Goal: Book appointment/travel/reservation

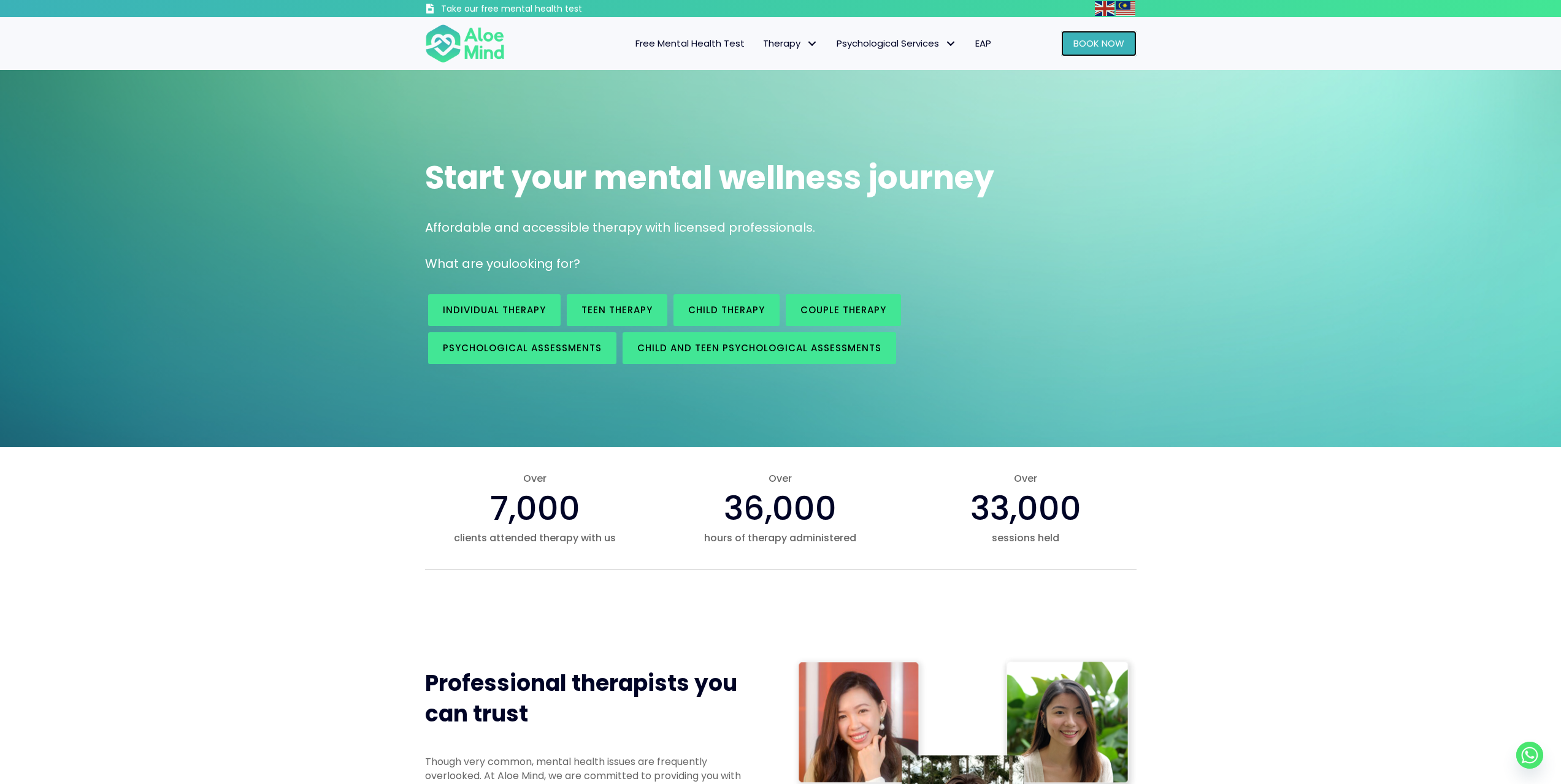
click at [1111, 35] on link "Book Now" at bounding box center [1099, 43] width 75 height 26
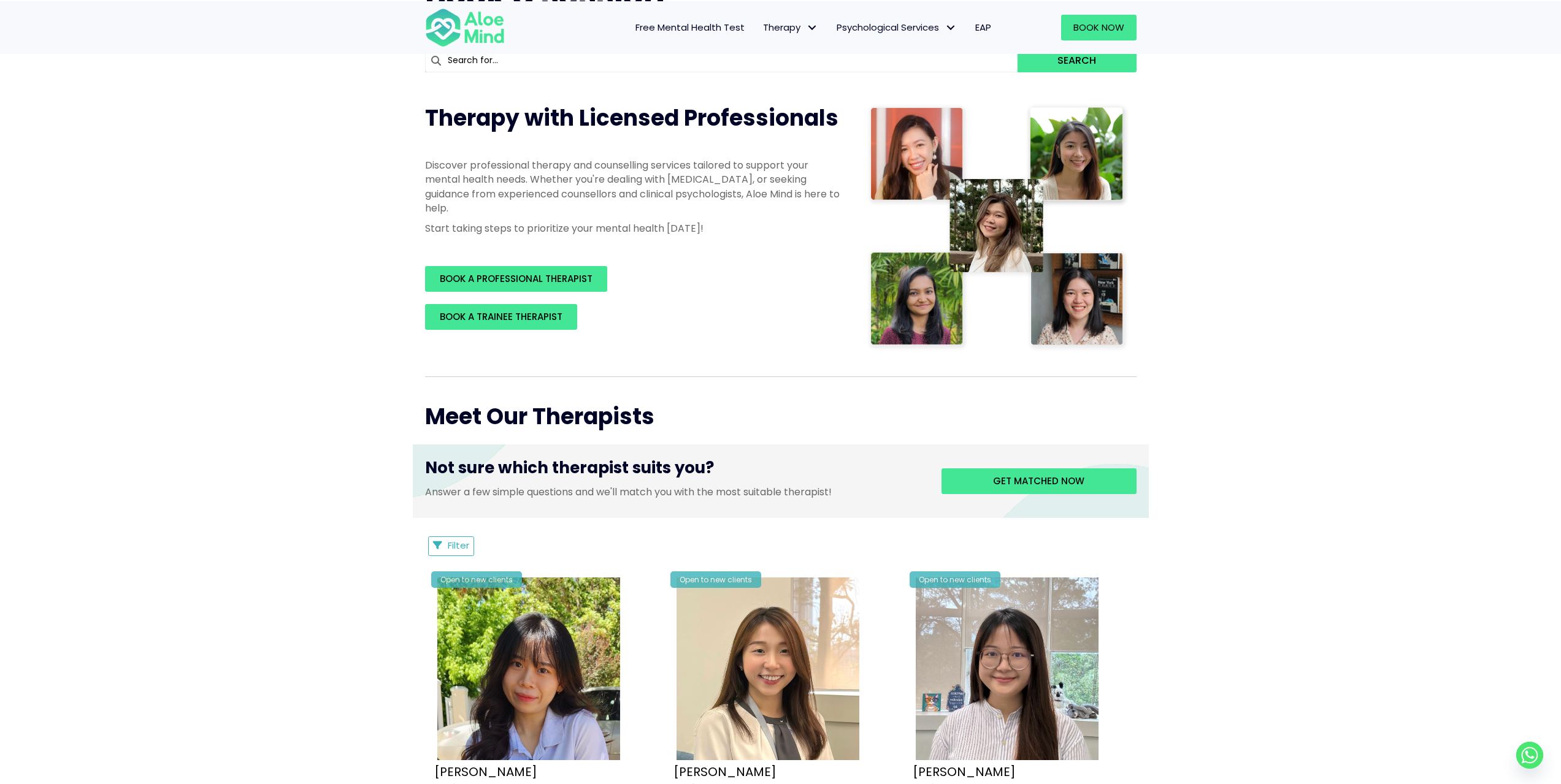
scroll to position [122, 0]
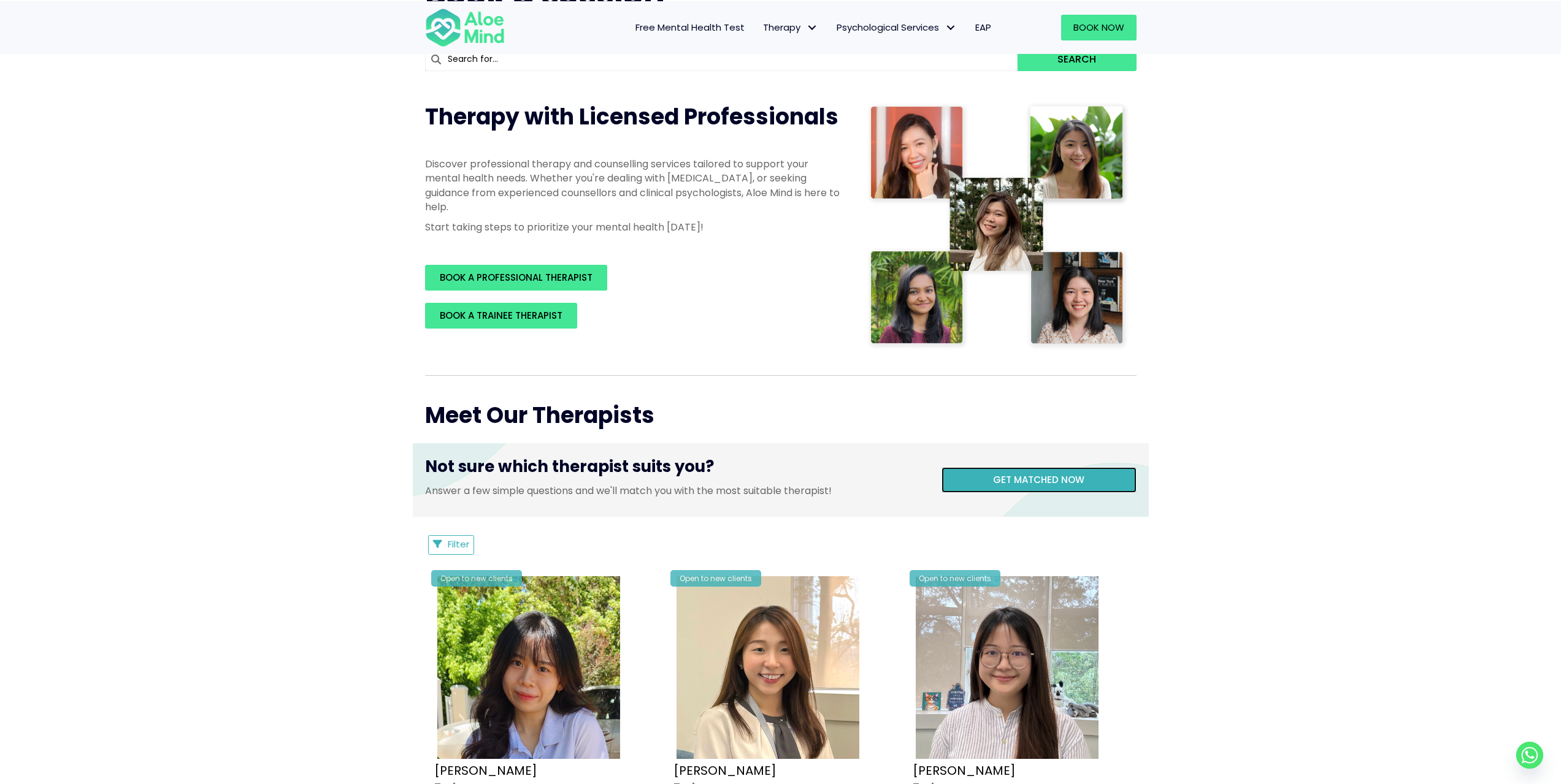
click at [1065, 473] on span "Get matched now" at bounding box center [1038, 479] width 91 height 13
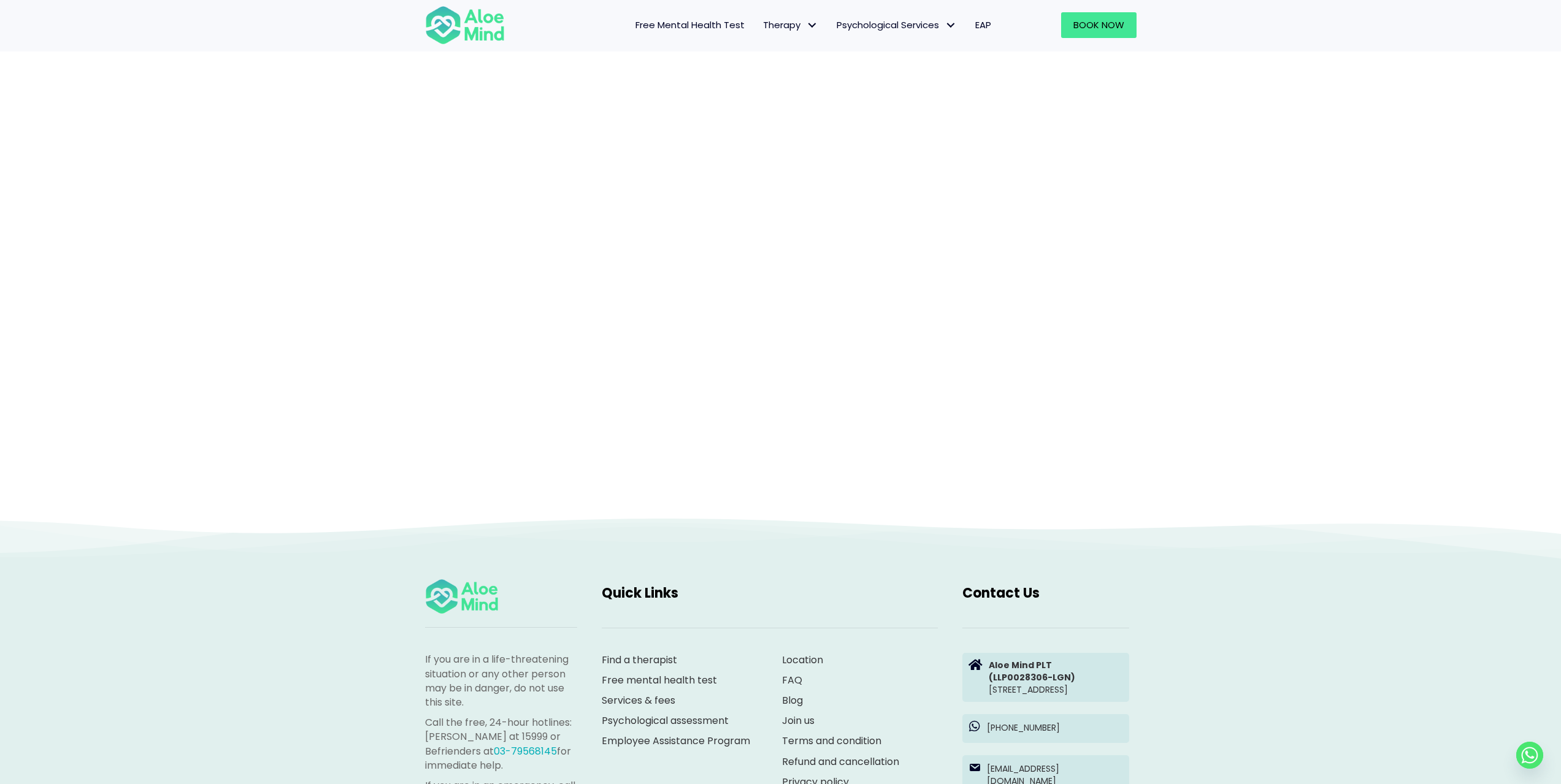
scroll to position [126, 0]
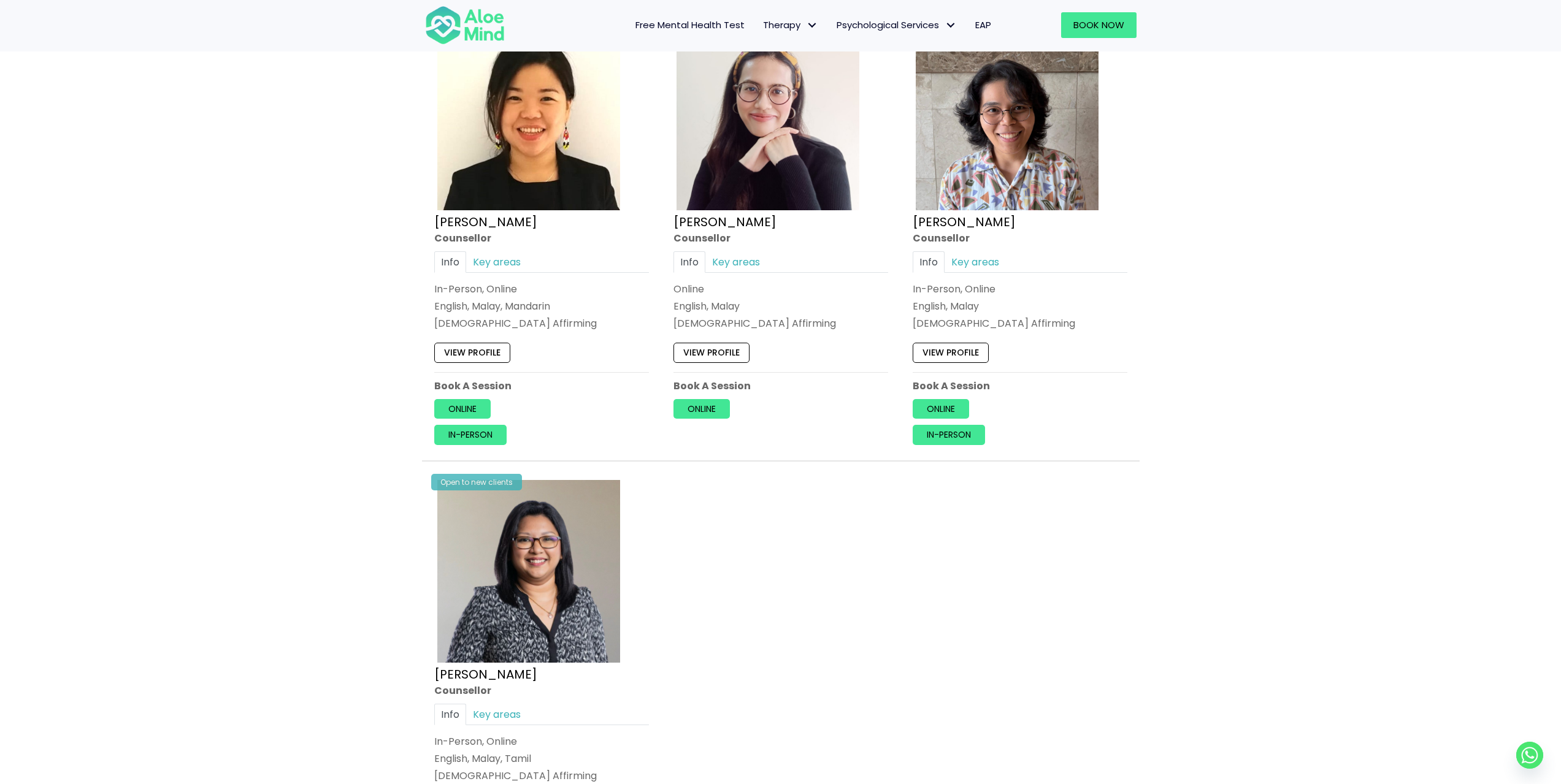
scroll to position [1287, 0]
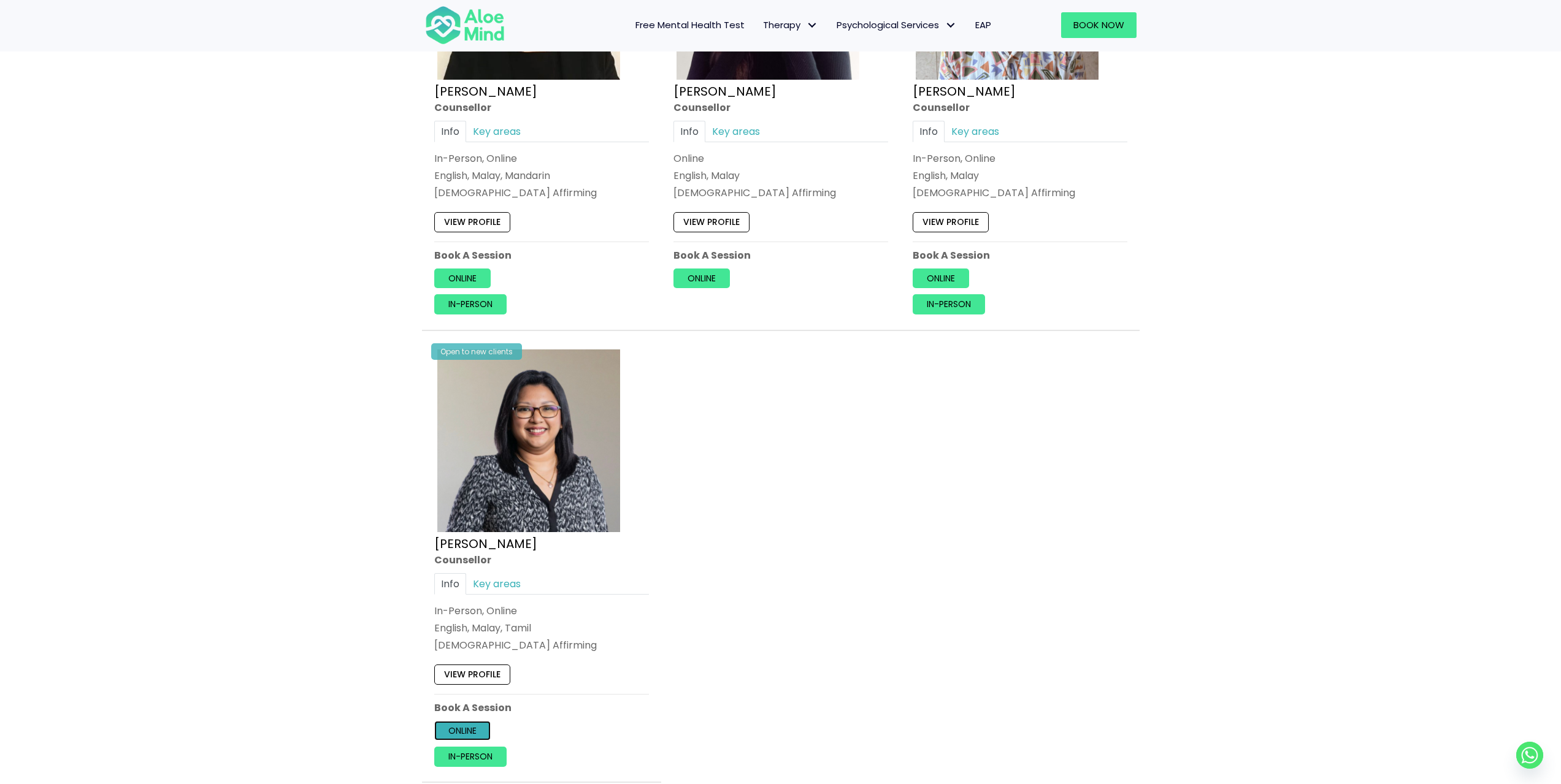
click at [473, 733] on link "Online" at bounding box center [462, 730] width 57 height 20
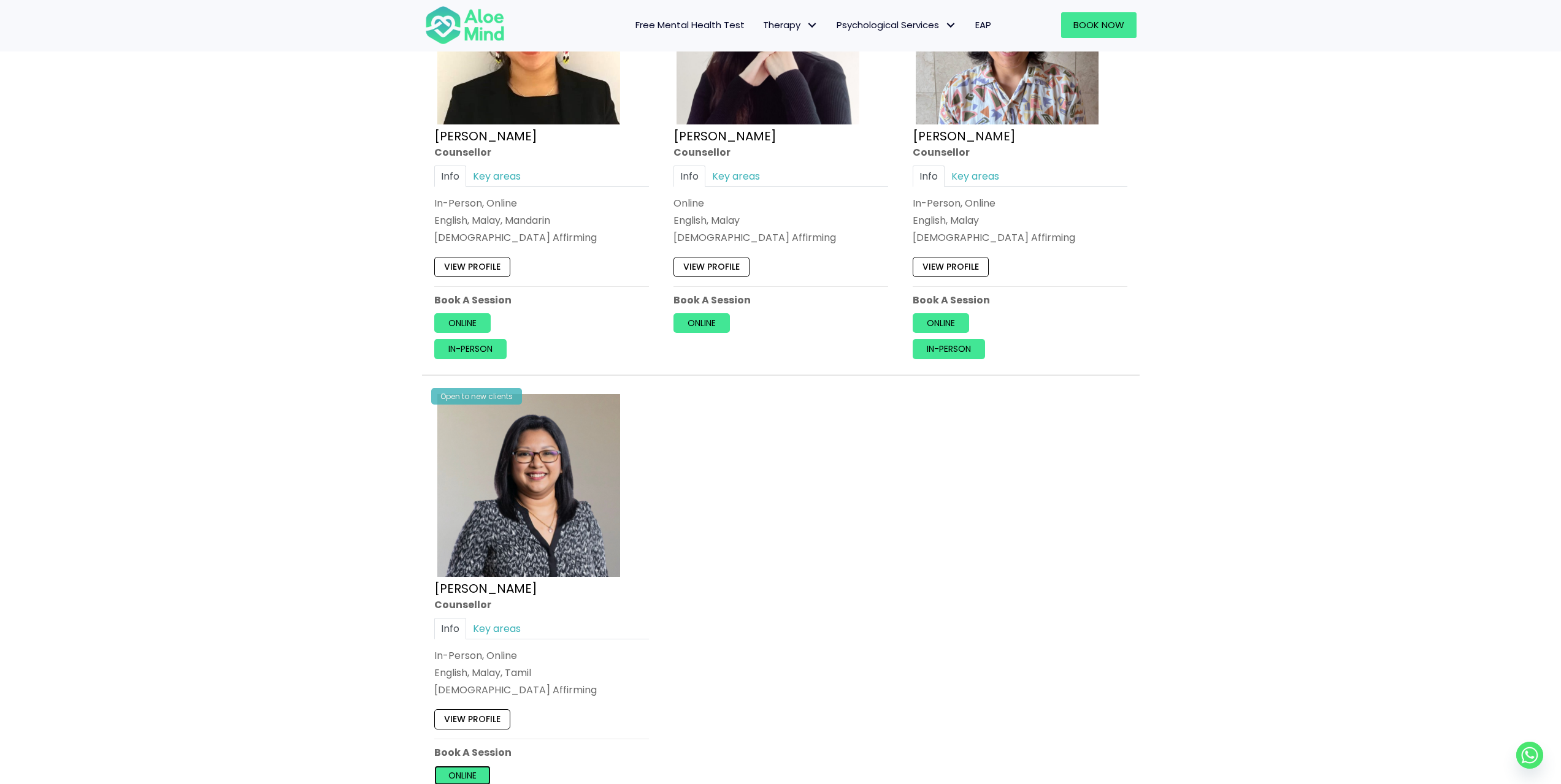
scroll to position [1348, 0]
